Goal: Information Seeking & Learning: Learn about a topic

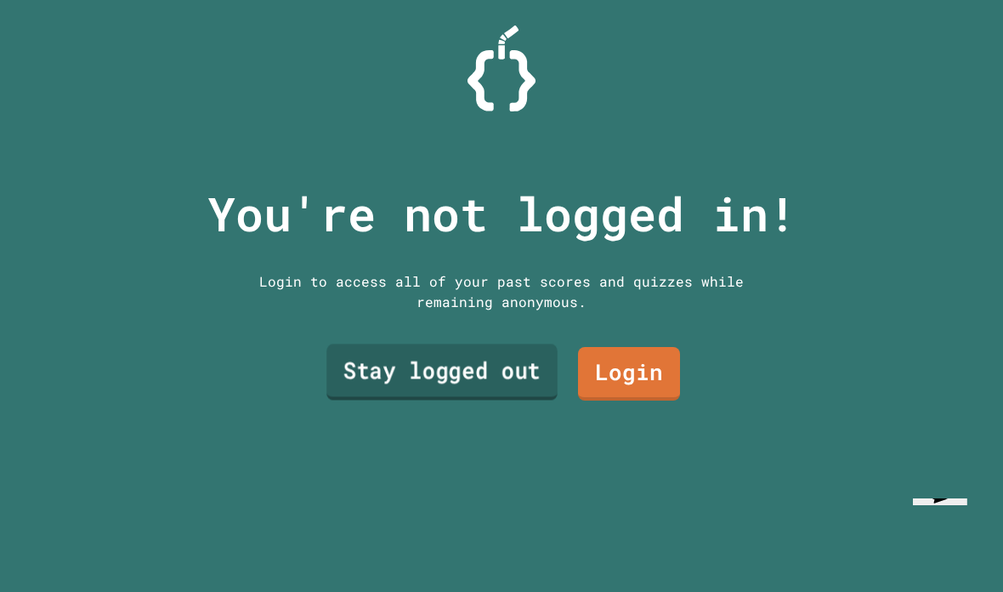
click at [436, 400] on link "Stay logged out" at bounding box center [441, 371] width 231 height 56
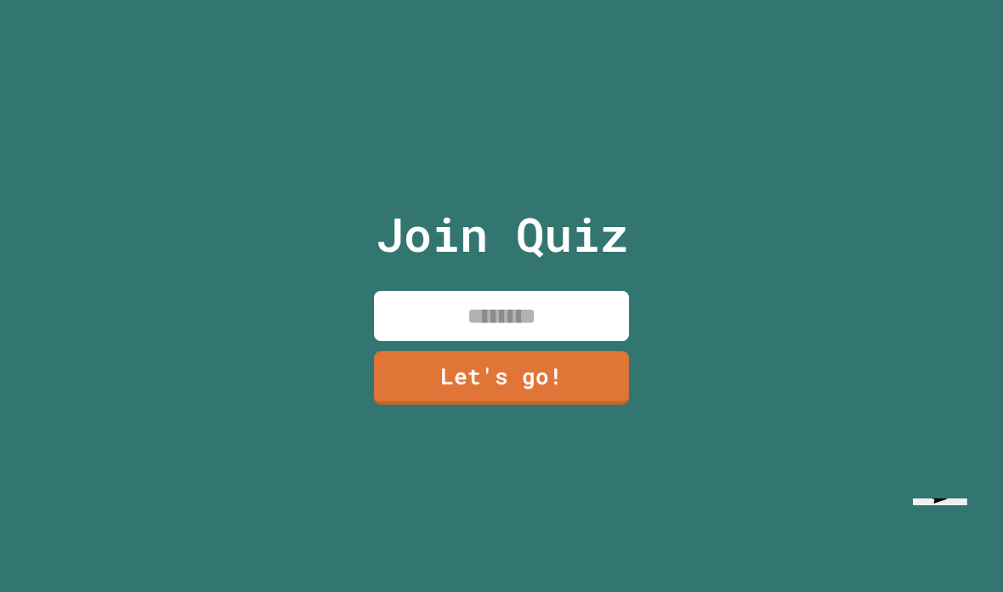
click at [579, 341] on input at bounding box center [501, 316] width 255 height 50
type input "********"
click at [581, 405] on link "Let's go!" at bounding box center [502, 377] width 252 height 56
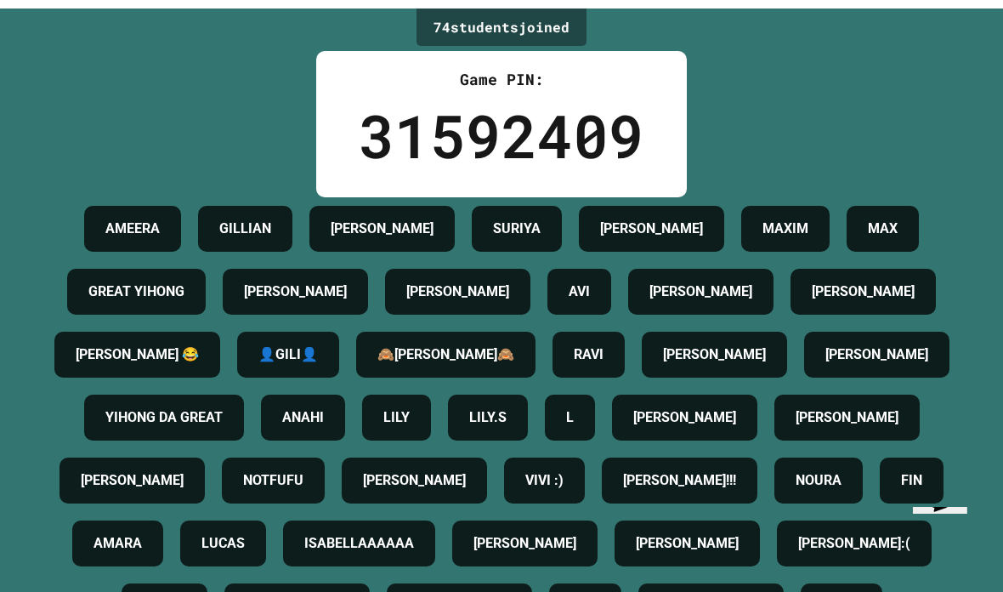
scroll to position [68, 0]
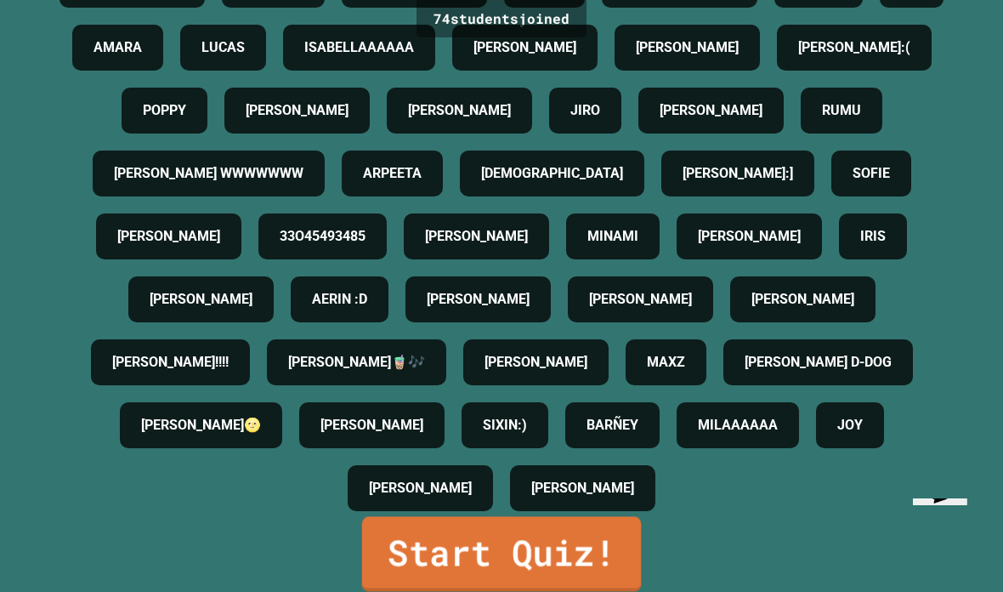
click at [587, 550] on link "Start Quiz!" at bounding box center [501, 553] width 279 height 75
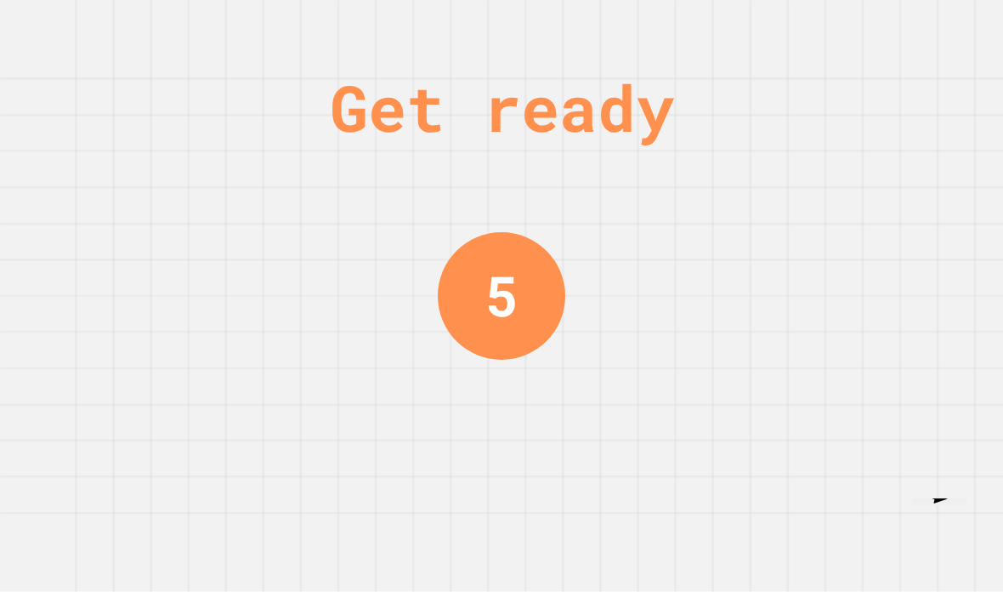
scroll to position [0, 0]
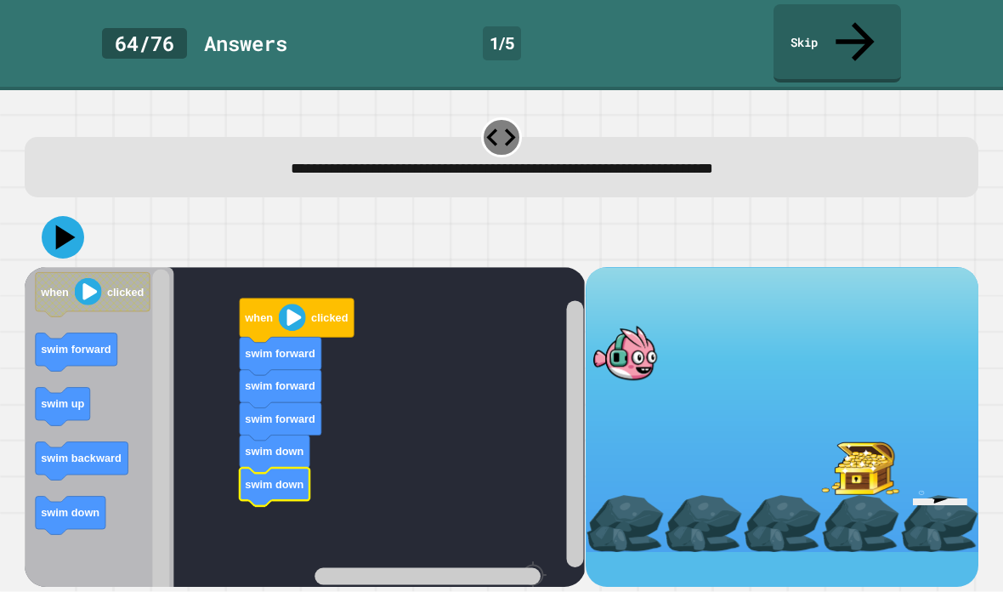
click at [61, 224] on icon at bounding box center [66, 236] width 20 height 25
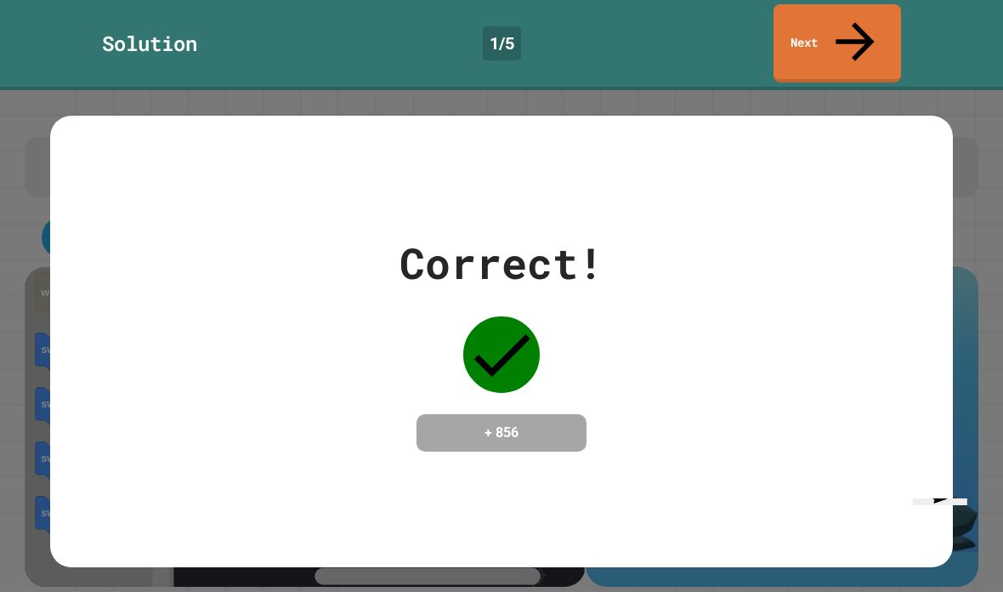
click at [870, 20] on link "Next" at bounding box center [838, 43] width 128 height 78
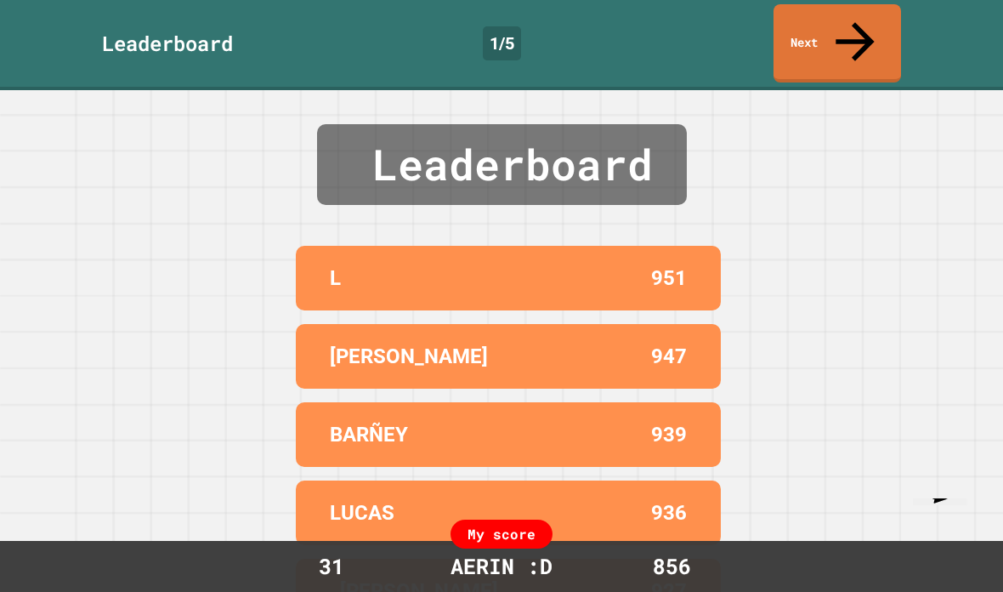
click at [878, 33] on link "Next" at bounding box center [838, 43] width 128 height 78
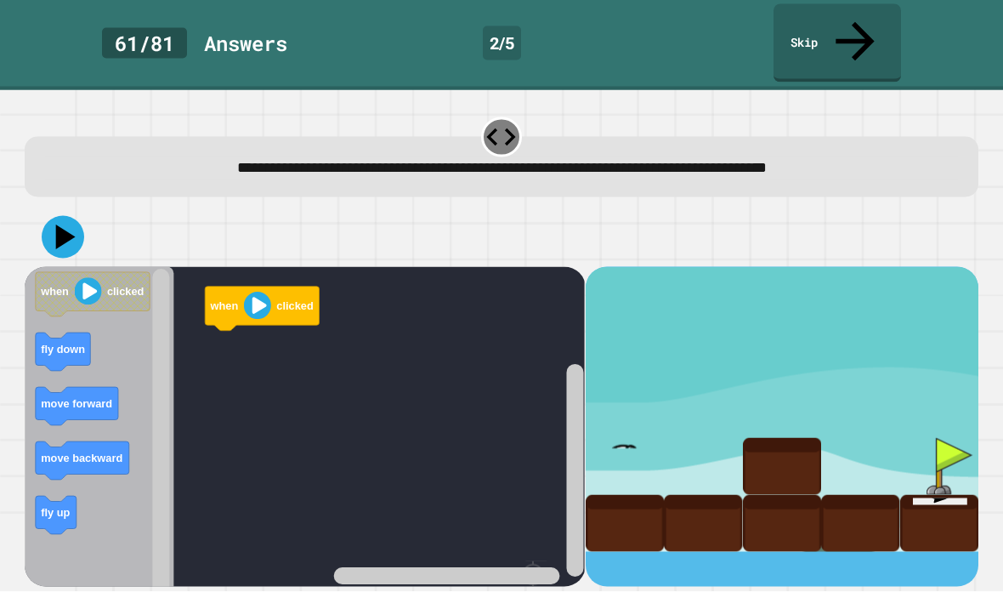
scroll to position [55, 0]
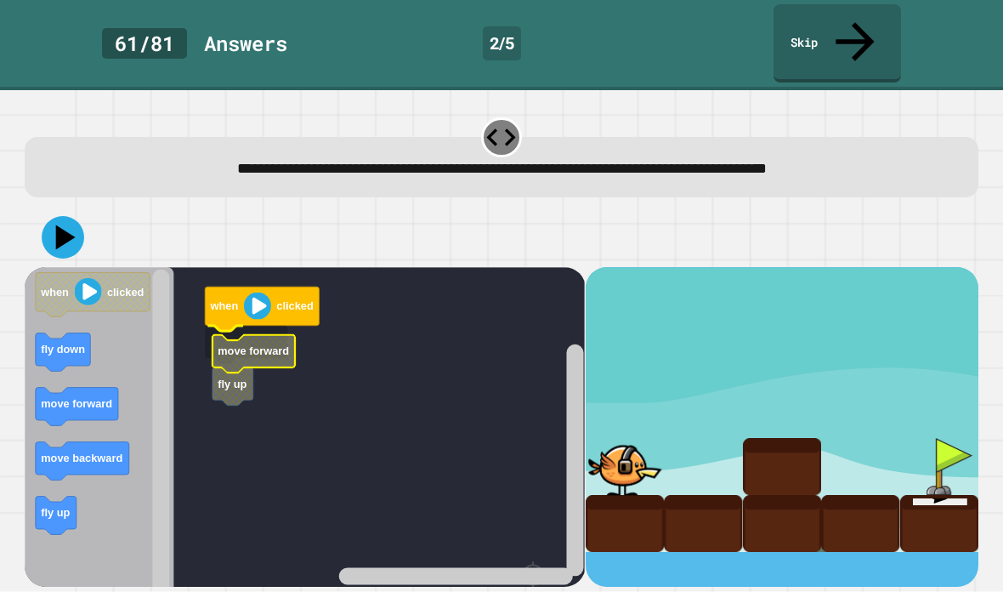
click at [247, 334] on icon "Blockly Workspace" at bounding box center [254, 353] width 82 height 38
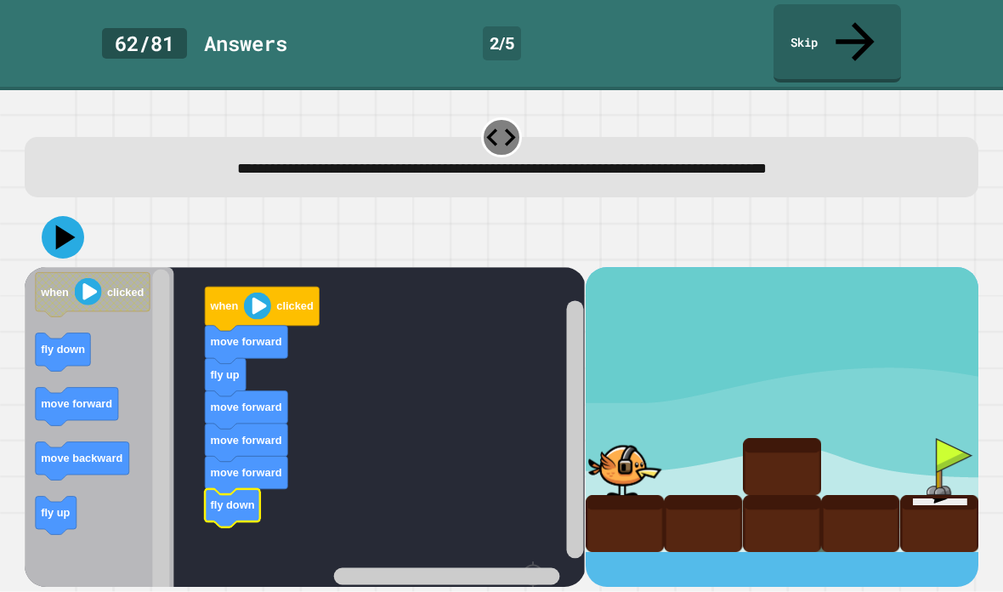
click at [50, 216] on icon at bounding box center [63, 237] width 43 height 43
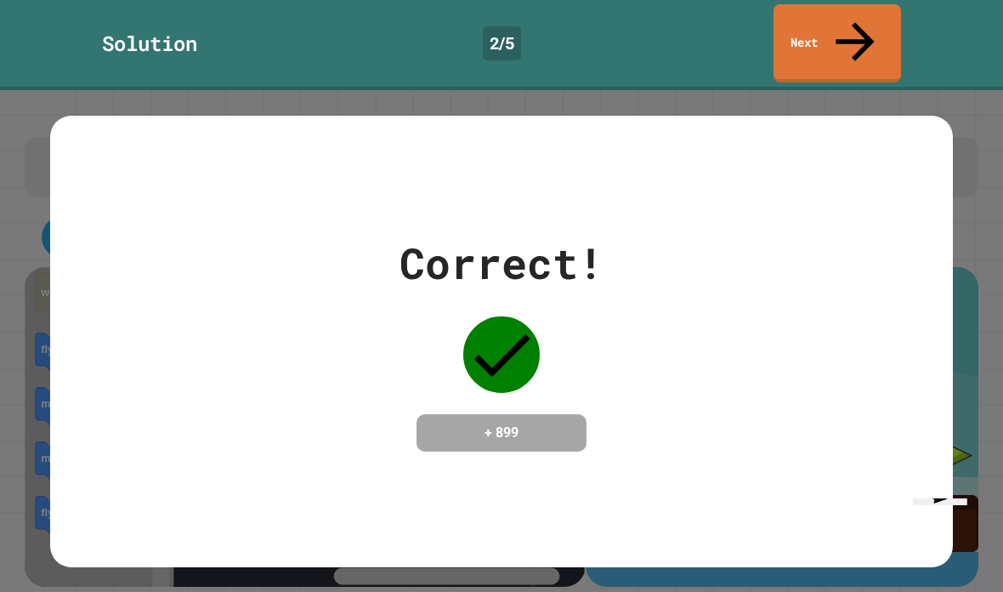
scroll to position [0, 0]
click at [864, 29] on icon at bounding box center [855, 42] width 58 height 58
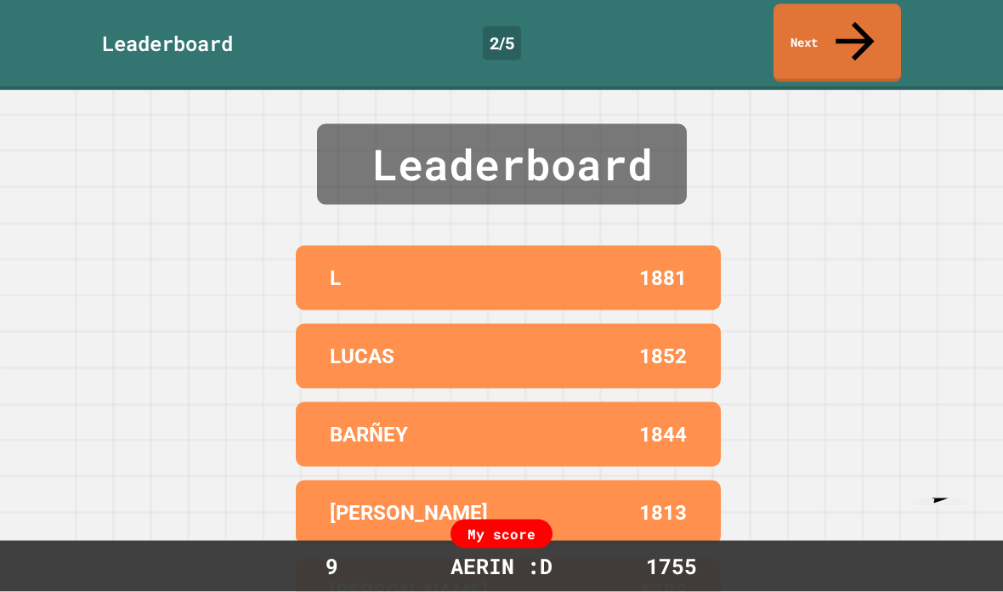
scroll to position [28, 0]
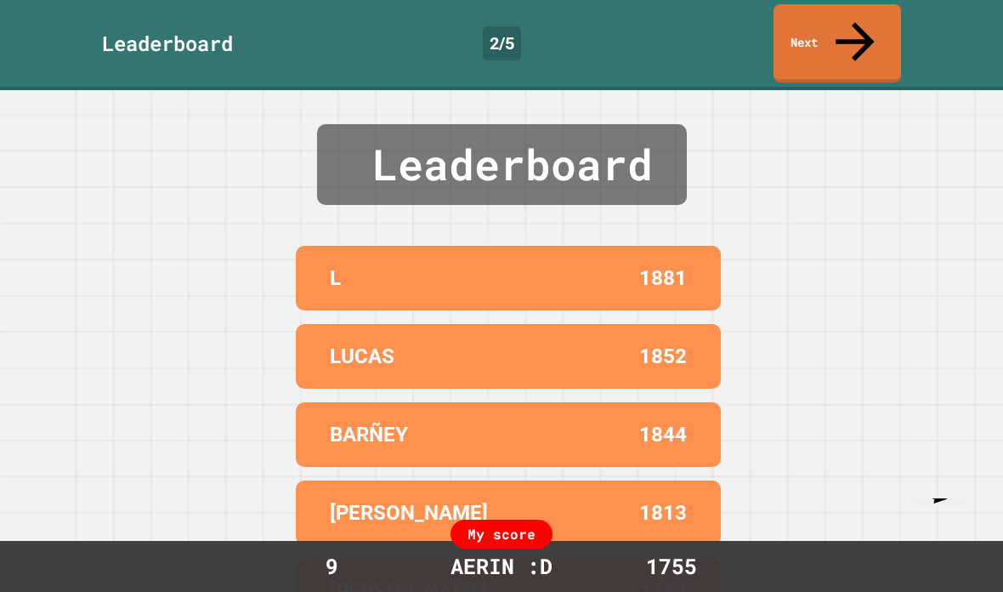
click at [870, 4] on link "Next" at bounding box center [838, 43] width 128 height 78
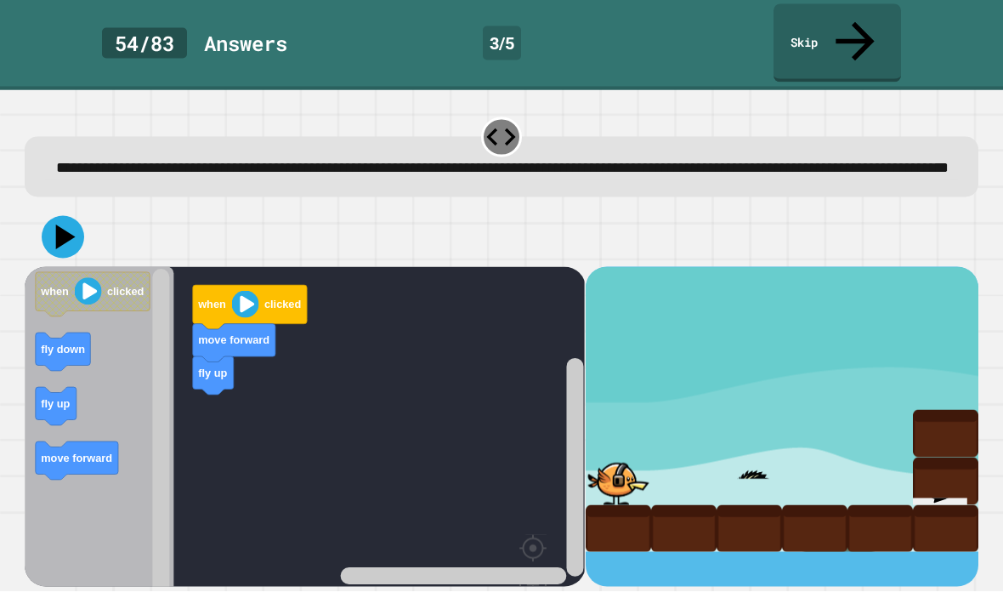
scroll to position [68, 0]
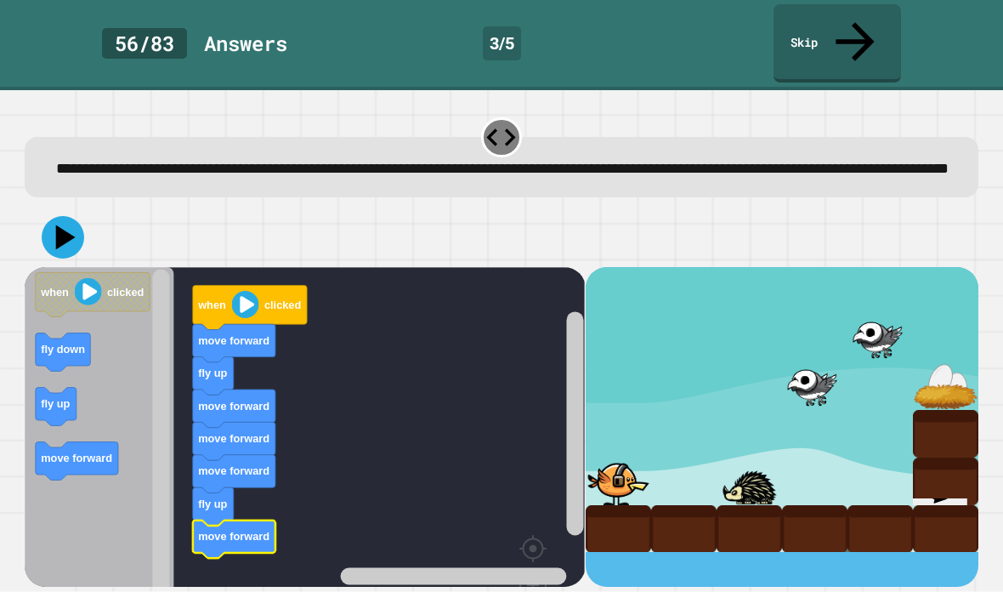
click at [78, 216] on icon at bounding box center [63, 237] width 43 height 43
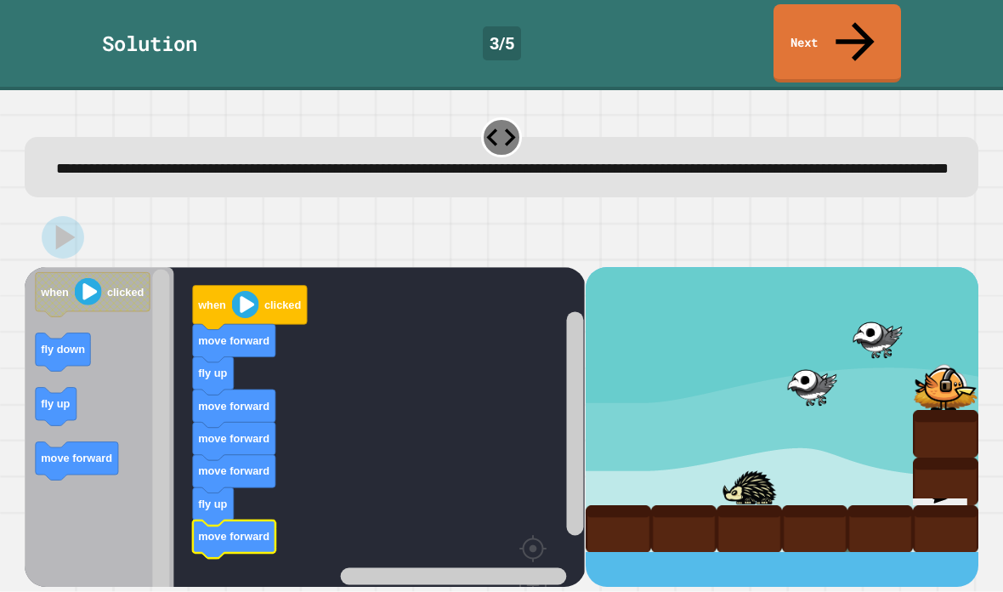
click at [874, 25] on link "Next" at bounding box center [838, 43] width 128 height 78
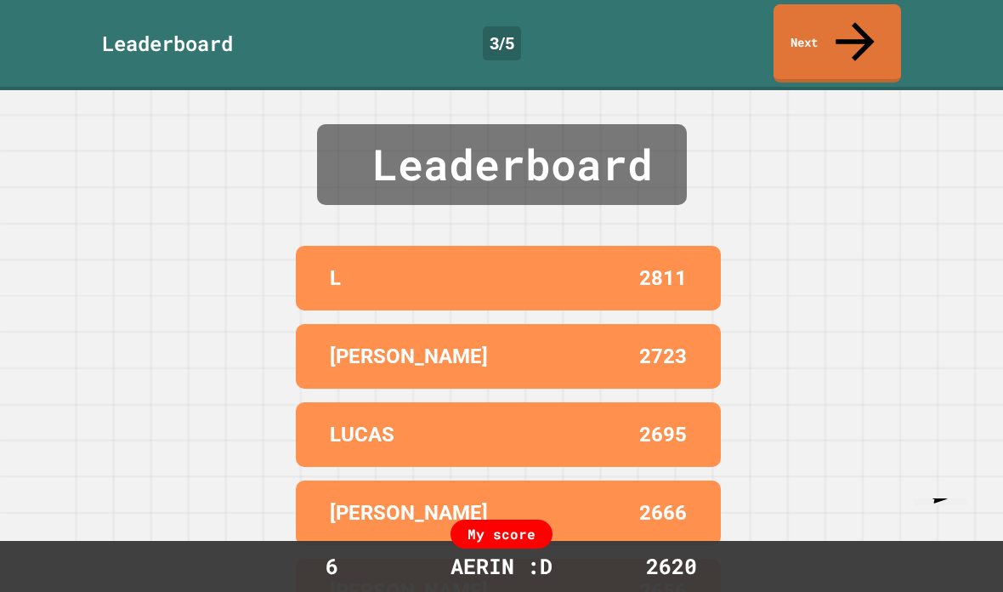
click at [862, 34] on link "Next" at bounding box center [838, 43] width 128 height 78
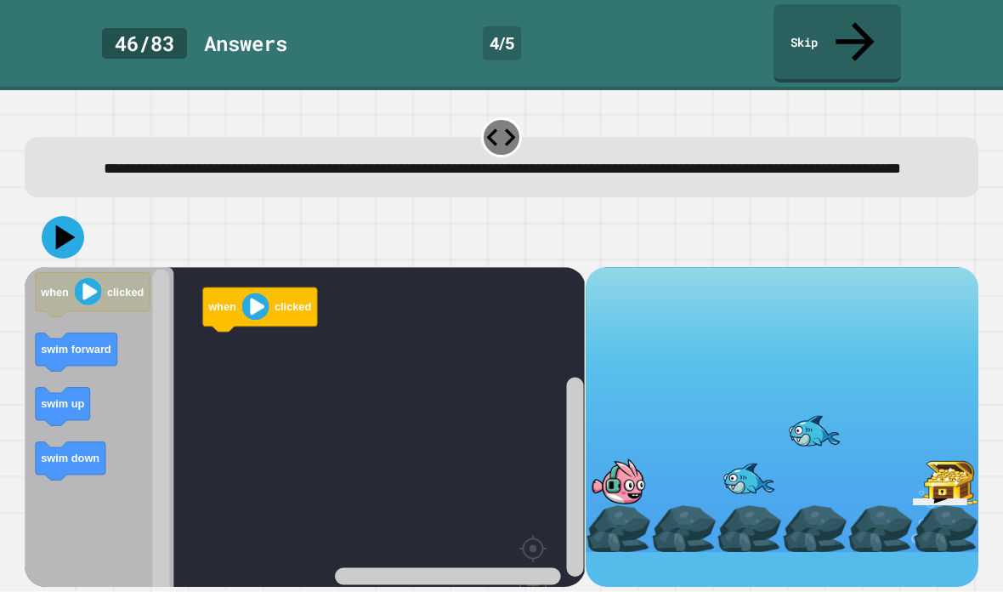
scroll to position [43, 0]
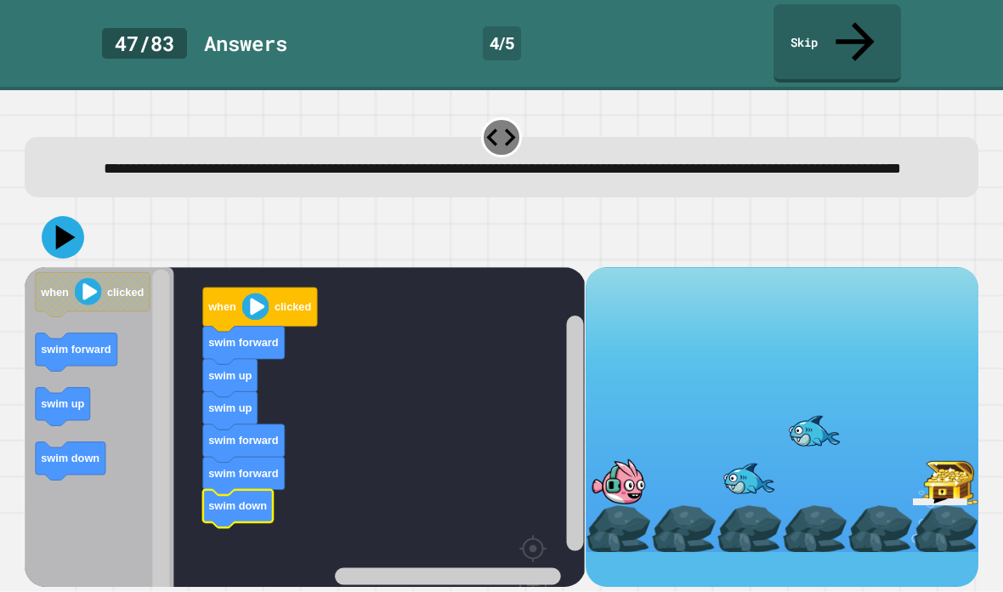
click at [56, 216] on icon at bounding box center [63, 237] width 43 height 43
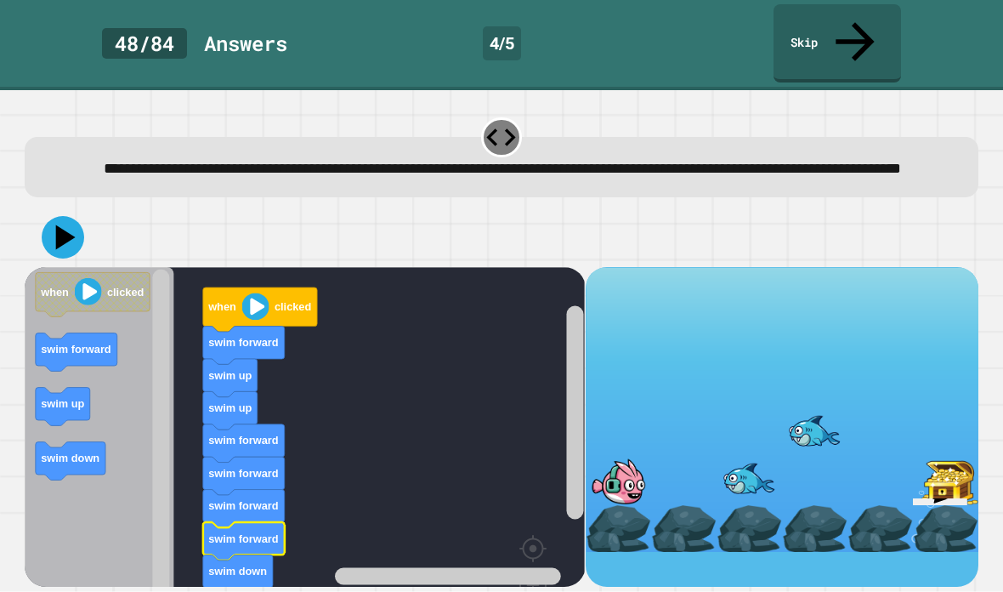
click at [64, 216] on icon at bounding box center [63, 237] width 43 height 43
click at [60, 224] on icon at bounding box center [66, 236] width 20 height 25
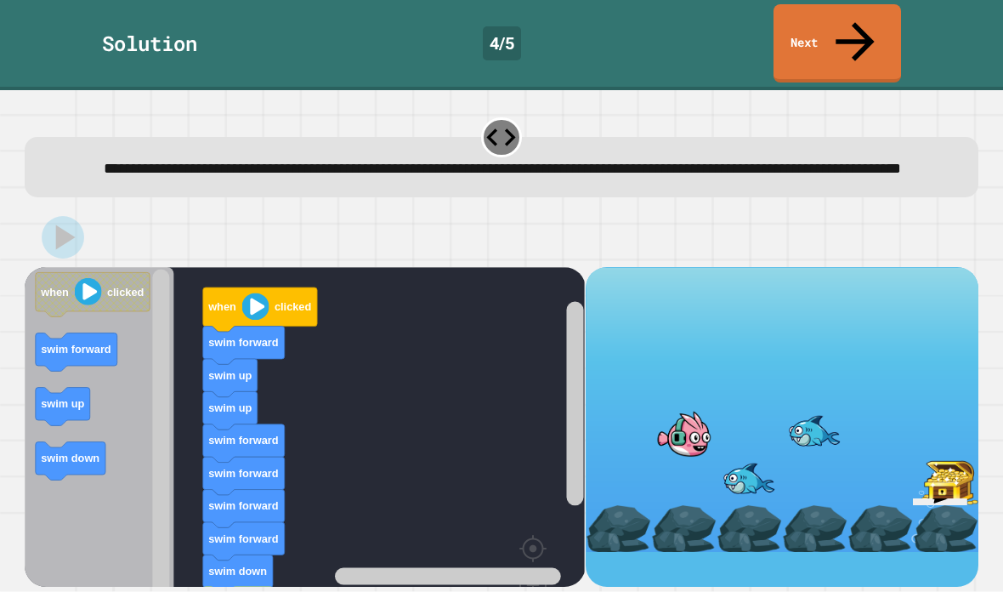
scroll to position [0, 0]
click at [791, 24] on link "Next" at bounding box center [838, 43] width 128 height 78
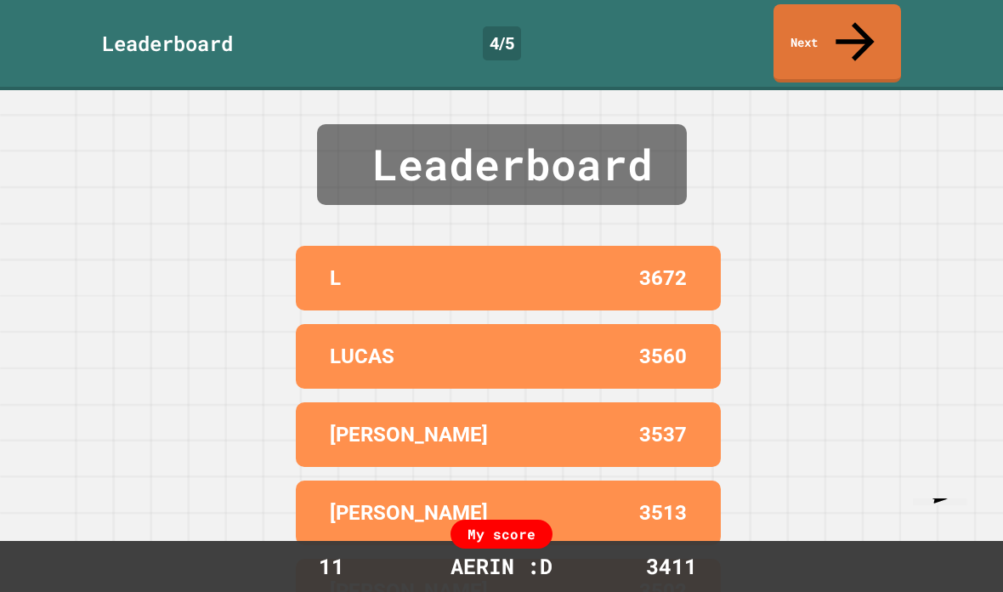
click at [802, 38] on link "Next" at bounding box center [838, 43] width 128 height 78
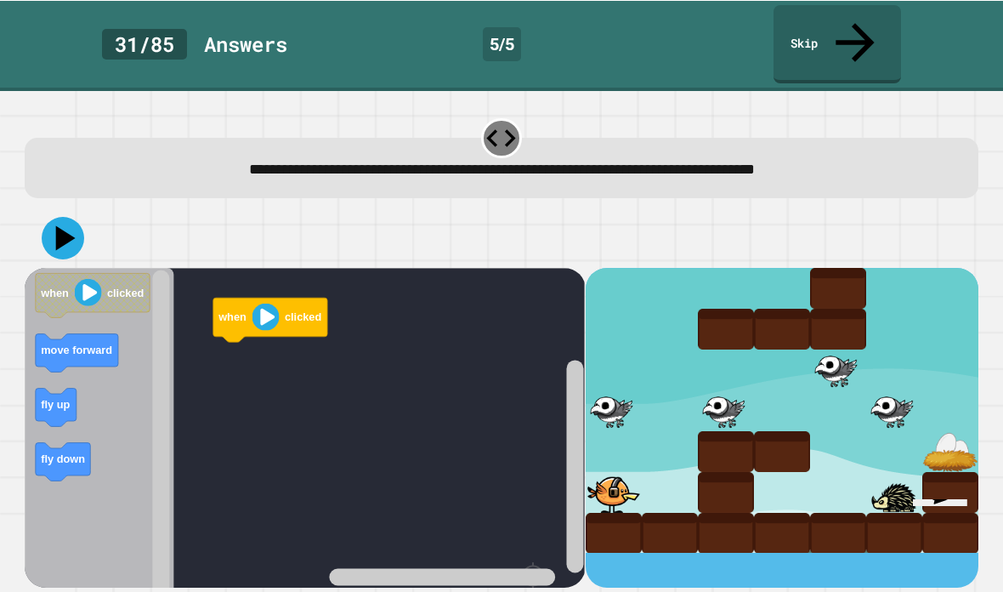
scroll to position [67, 0]
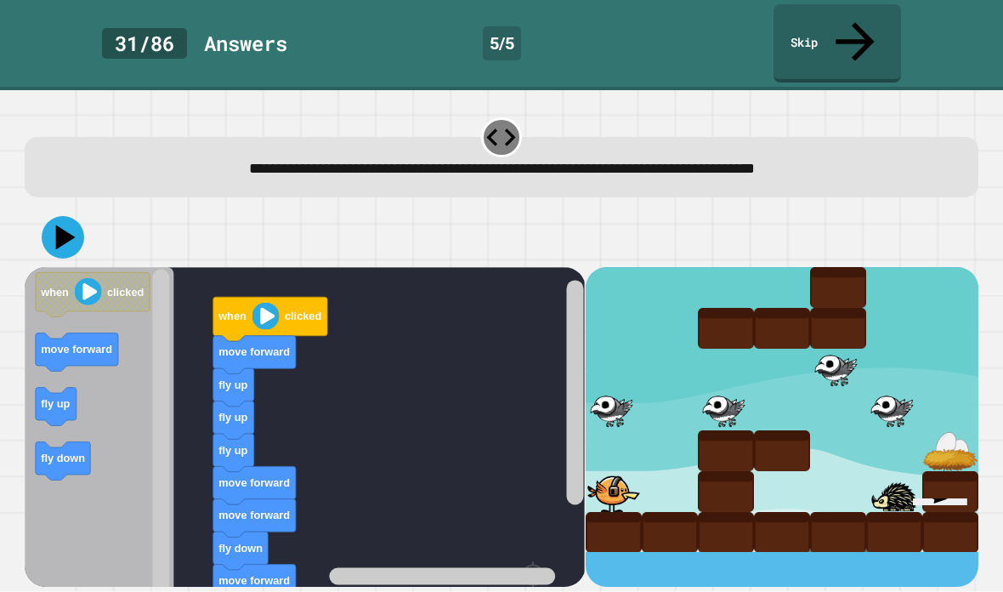
click at [69, 216] on icon at bounding box center [63, 237] width 43 height 43
click at [337, 407] on rect "Blockly Workspace" at bounding box center [305, 479] width 560 height 425
click at [390, 433] on rect "Blockly Workspace" at bounding box center [305, 479] width 560 height 425
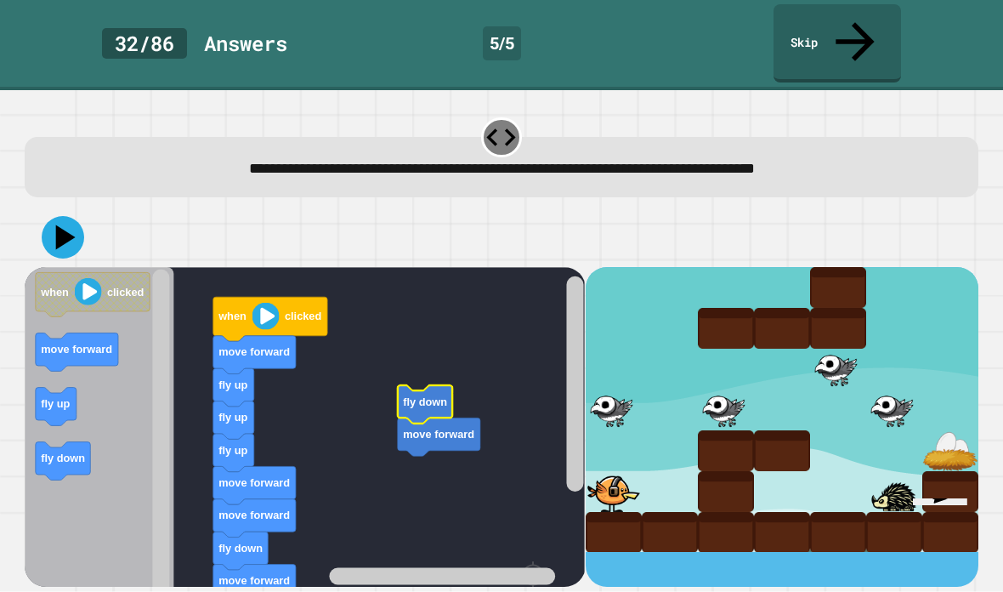
click at [444, 363] on rect "Blockly Workspace" at bounding box center [305, 479] width 560 height 425
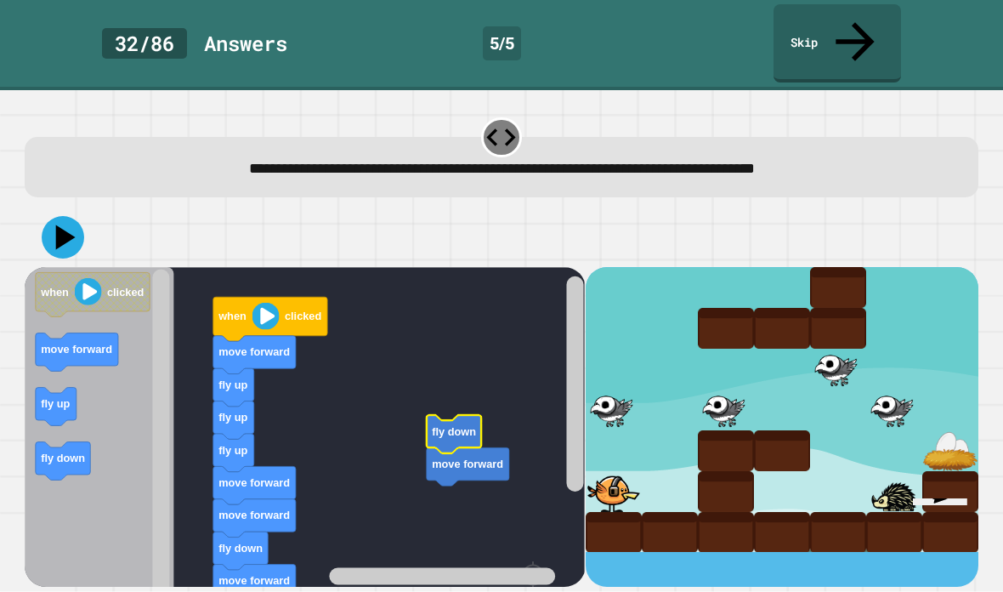
drag, startPoint x: 454, startPoint y: 366, endPoint x: 468, endPoint y: 395, distance: 31.9
click at [468, 395] on rect "Blockly Workspace" at bounding box center [305, 479] width 560 height 425
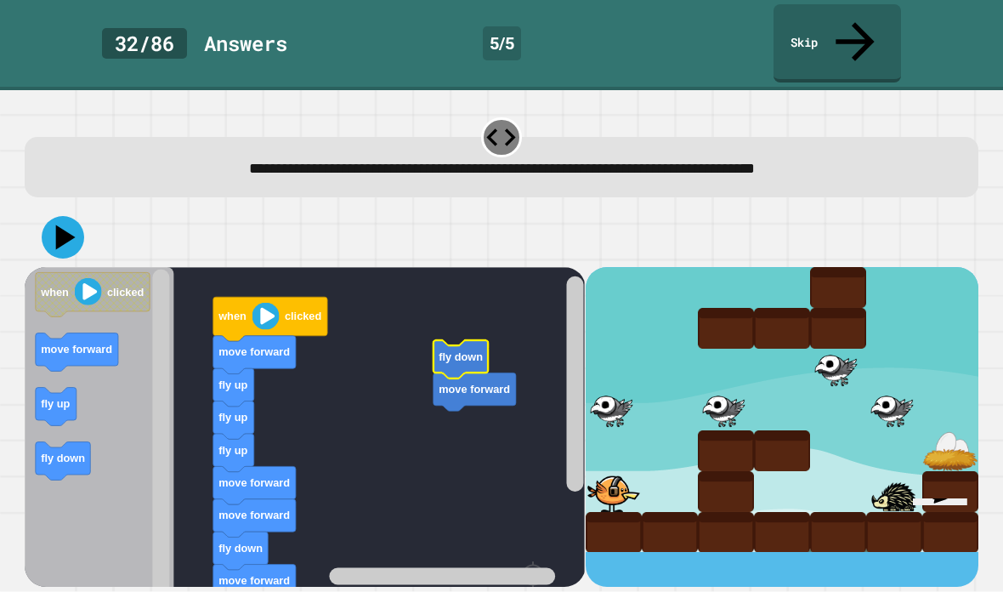
click at [400, 402] on rect "Blockly Workspace" at bounding box center [305, 479] width 560 height 425
click at [440, 457] on rect "Blockly Workspace" at bounding box center [305, 479] width 560 height 425
click at [452, 428] on rect "Blockly Workspace" at bounding box center [305, 479] width 560 height 425
click at [420, 435] on rect "Blockly Workspace" at bounding box center [305, 479] width 560 height 425
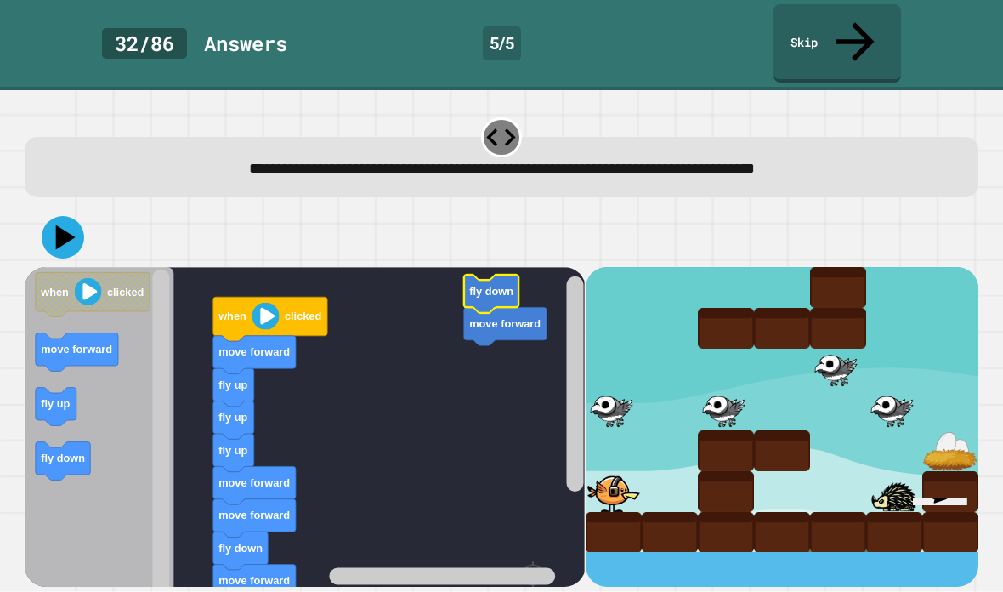
click at [382, 428] on rect "Blockly Workspace" at bounding box center [305, 479] width 560 height 425
click at [388, 433] on rect "Blockly Workspace" at bounding box center [305, 479] width 560 height 425
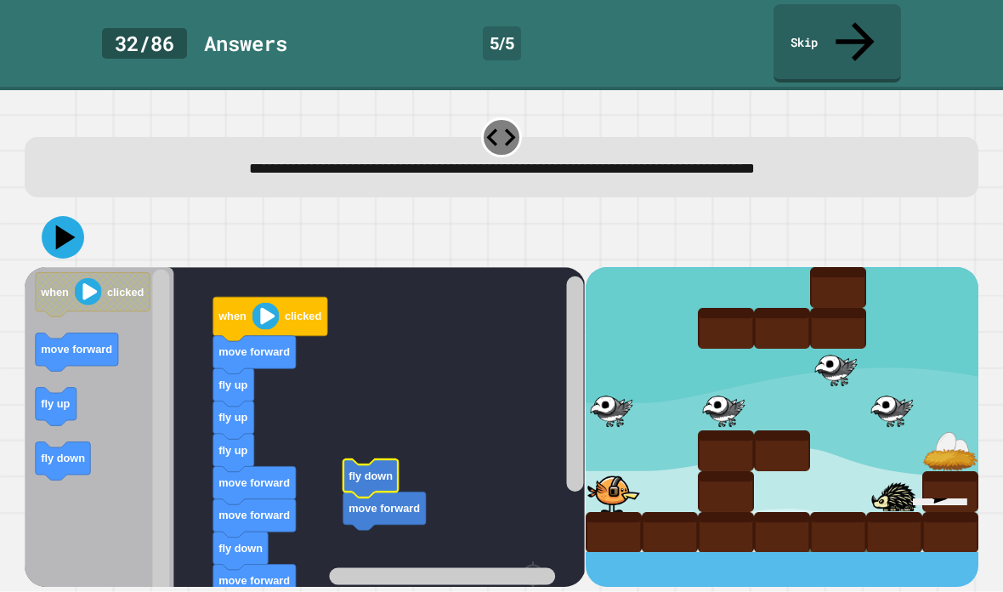
click at [384, 433] on rect "Blockly Workspace" at bounding box center [305, 479] width 560 height 425
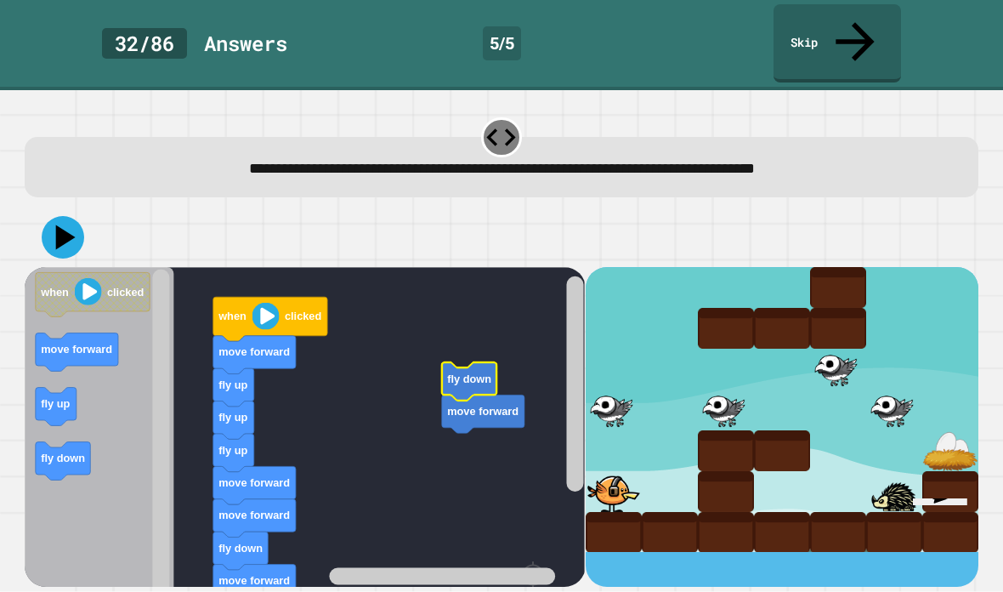
click at [457, 440] on rect "Blockly Workspace" at bounding box center [305, 479] width 560 height 425
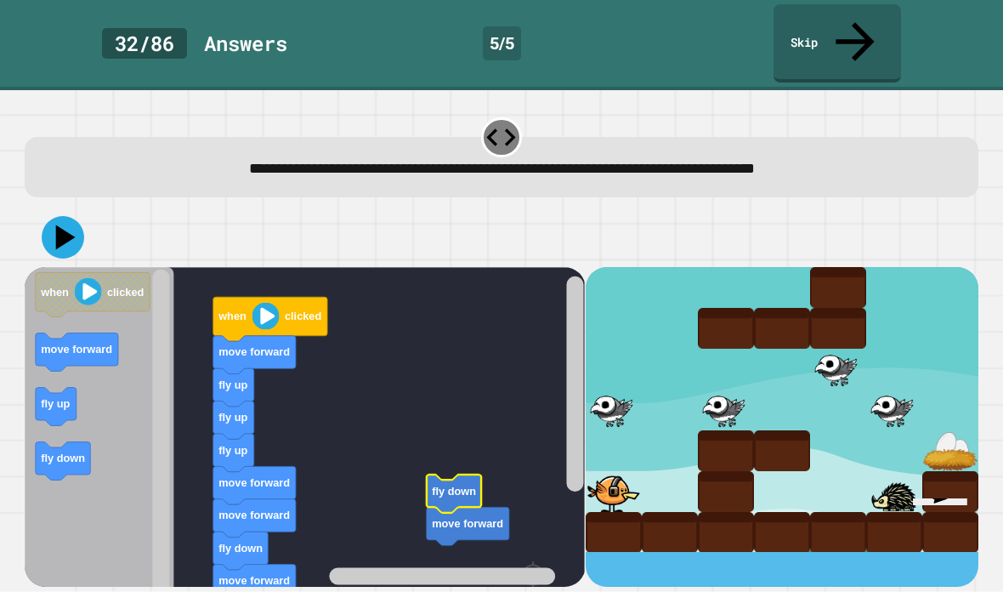
click at [457, 440] on rect "Blockly Workspace" at bounding box center [305, 479] width 560 height 425
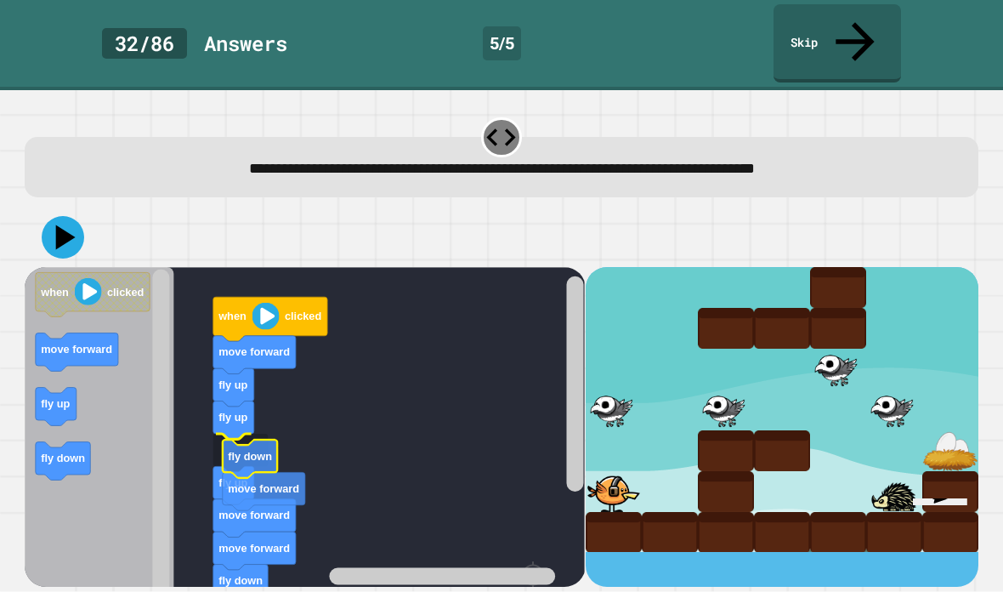
click at [274, 499] on icon "Blockly Workspace" at bounding box center [254, 518] width 82 height 38
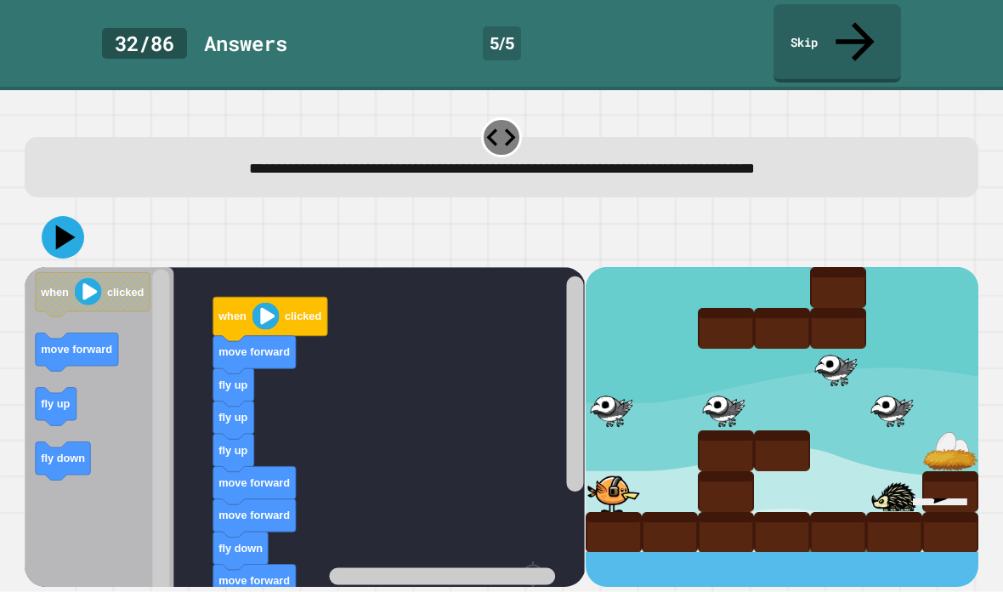
scroll to position [0, 0]
click at [840, 20] on link "Skip" at bounding box center [838, 43] width 128 height 78
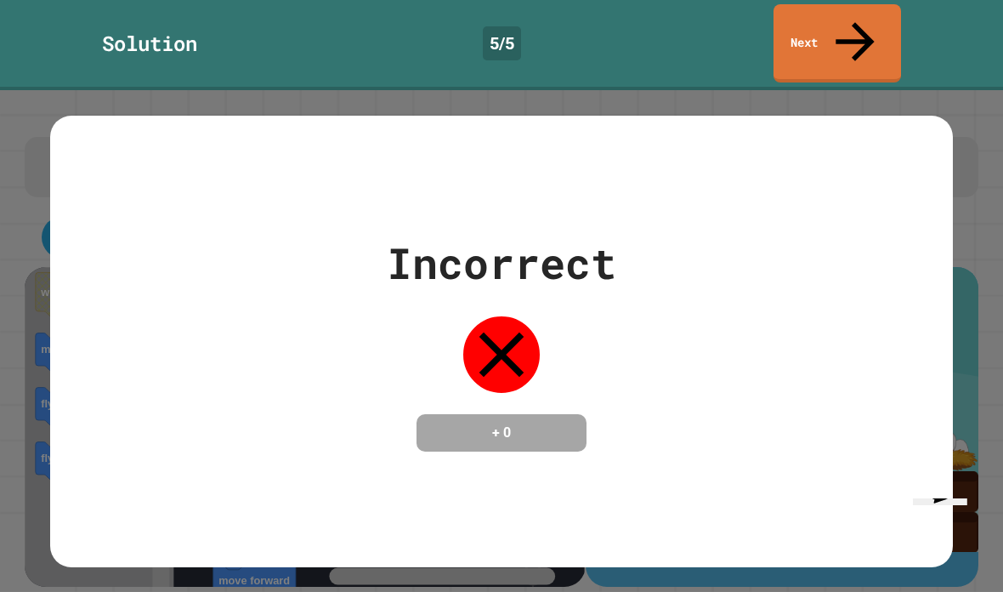
click at [882, 14] on link "Next" at bounding box center [838, 43] width 128 height 78
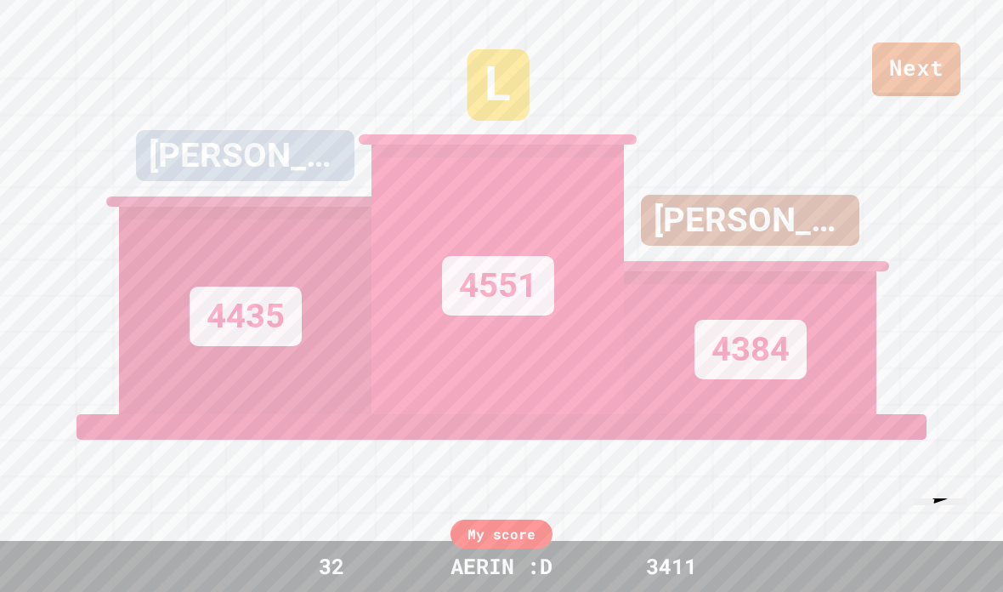
click at [913, 69] on link "Next" at bounding box center [916, 70] width 88 height 54
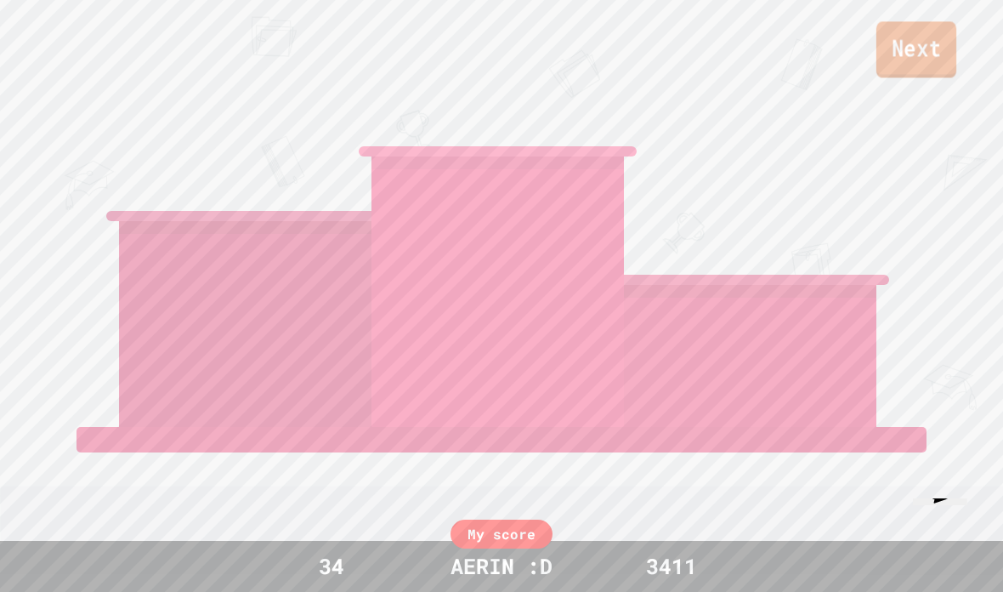
click at [908, 55] on link "Next" at bounding box center [916, 49] width 80 height 56
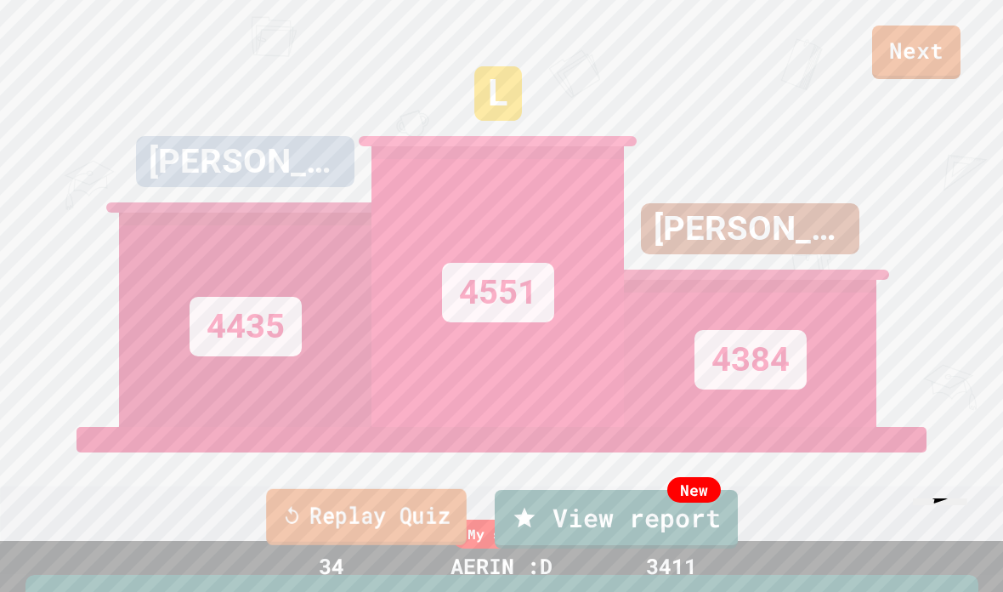
click at [395, 533] on link "Replay Quiz" at bounding box center [366, 517] width 201 height 56
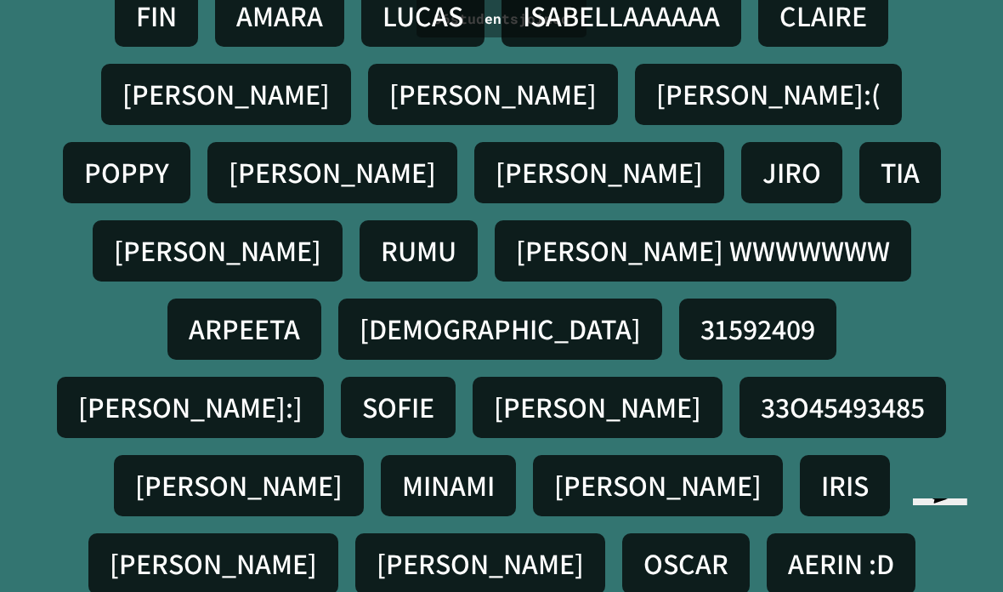
scroll to position [916, 0]
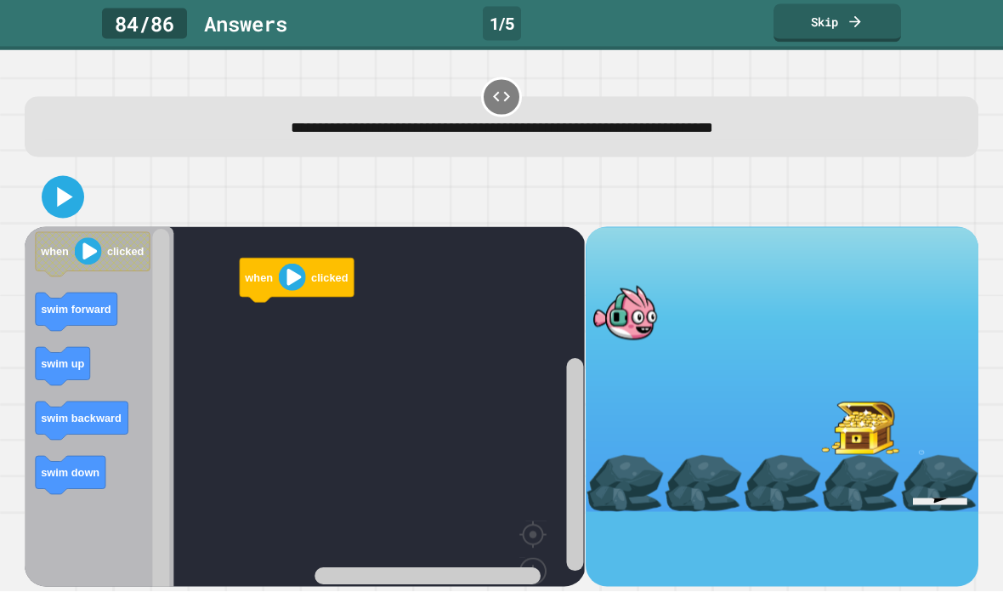
scroll to position [66, 0]
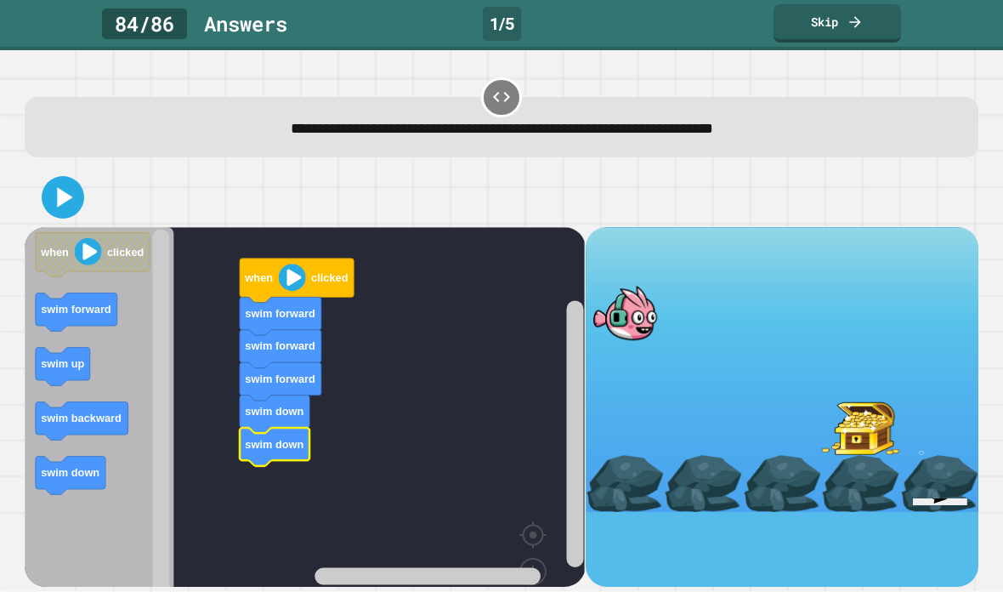
click at [64, 187] on icon at bounding box center [65, 197] width 15 height 20
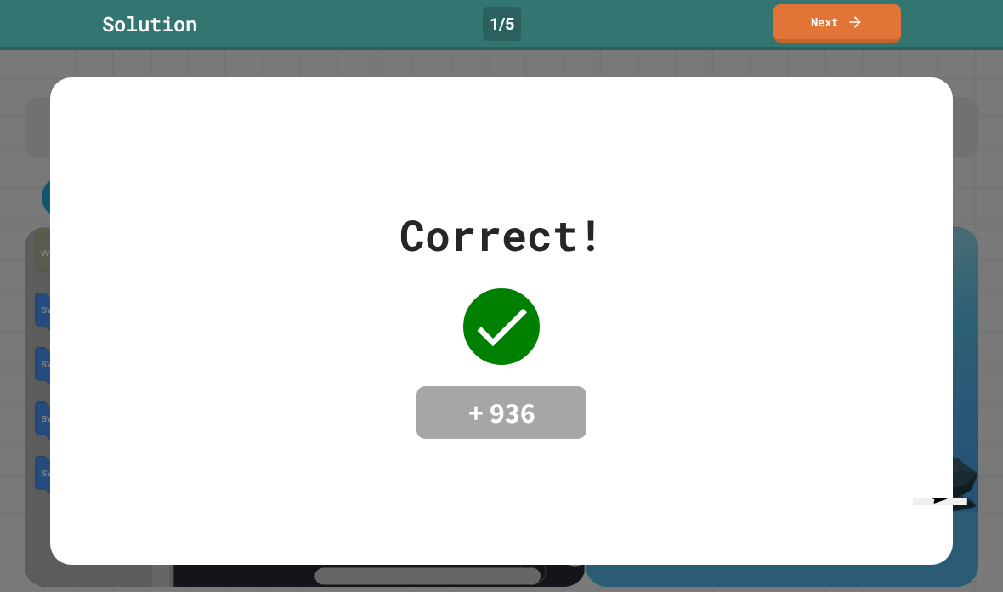
click at [750, 536] on div "Correct! + 936" at bounding box center [501, 320] width 903 height 487
click at [872, 31] on link "Next" at bounding box center [838, 23] width 128 height 38
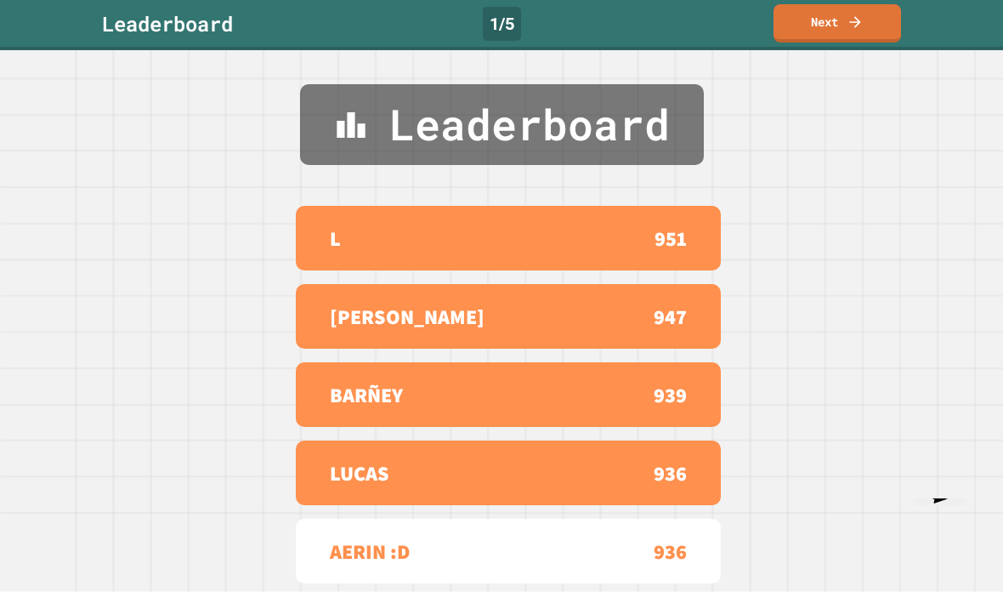
click at [866, 24] on link "Next" at bounding box center [838, 23] width 128 height 38
